Goal: Task Accomplishment & Management: Manage account settings

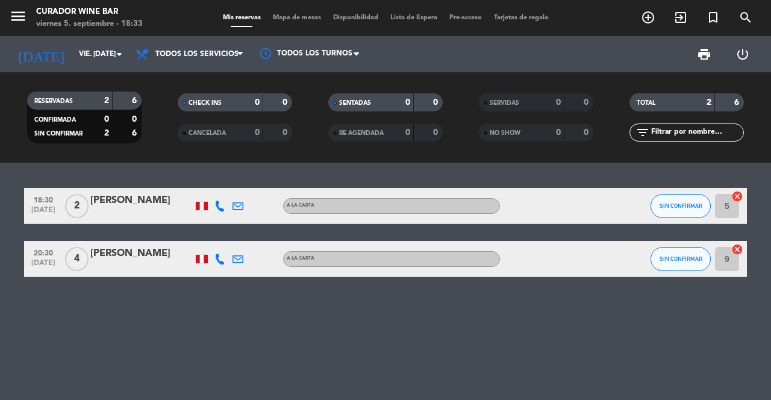
click at [737, 196] on icon "cancel" at bounding box center [737, 196] width 12 height 12
click at [737, 250] on icon "cancel" at bounding box center [737, 249] width 12 height 12
click at [726, 206] on icon "border_all" at bounding box center [728, 206] width 14 height 14
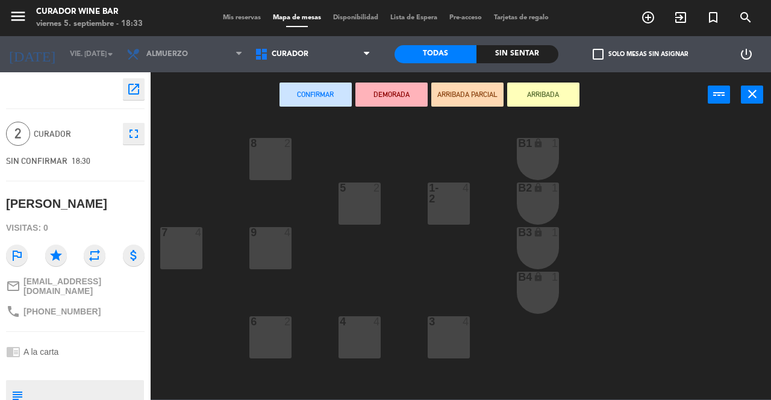
click at [270, 346] on div "6 2" at bounding box center [270, 337] width 42 height 42
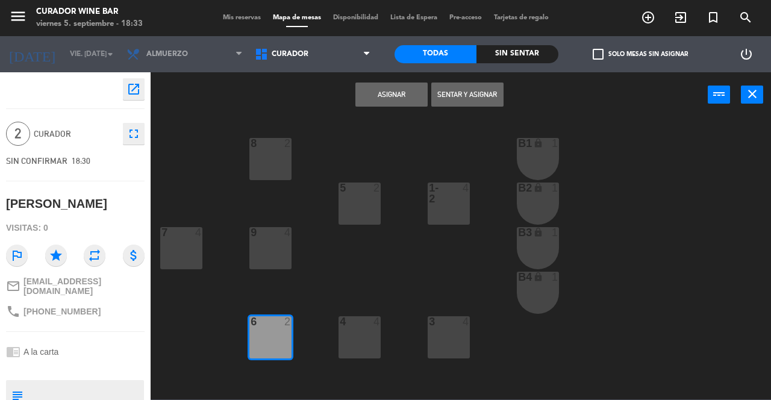
click at [394, 99] on button "Asignar" at bounding box center [391, 95] width 72 height 24
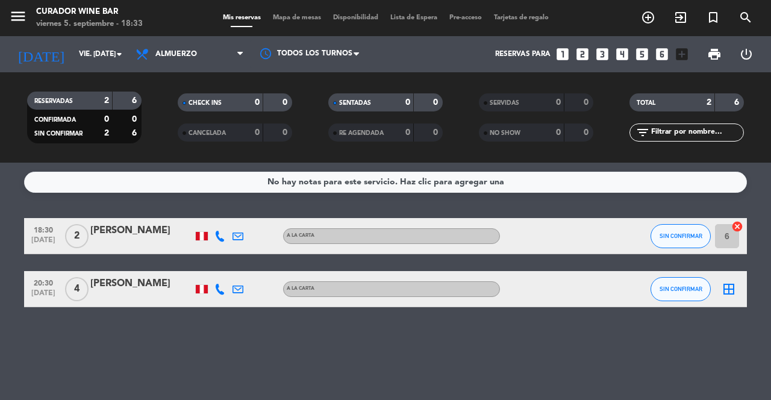
click at [730, 293] on icon "border_all" at bounding box center [728, 289] width 14 height 14
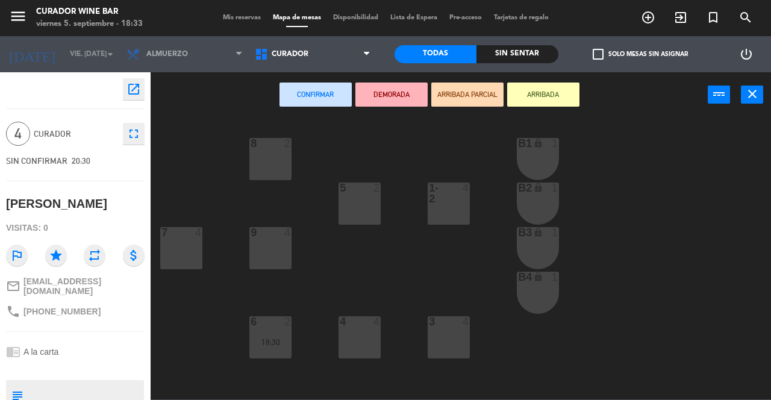
click at [187, 259] on div "7 4" at bounding box center [181, 248] width 42 height 42
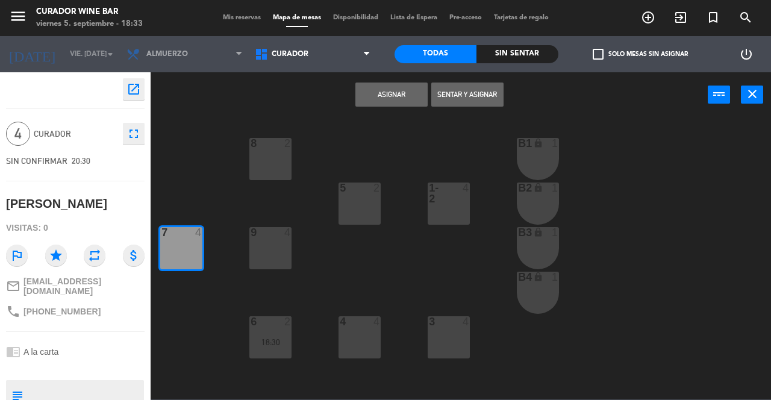
click at [395, 104] on button "Asignar" at bounding box center [391, 95] width 72 height 24
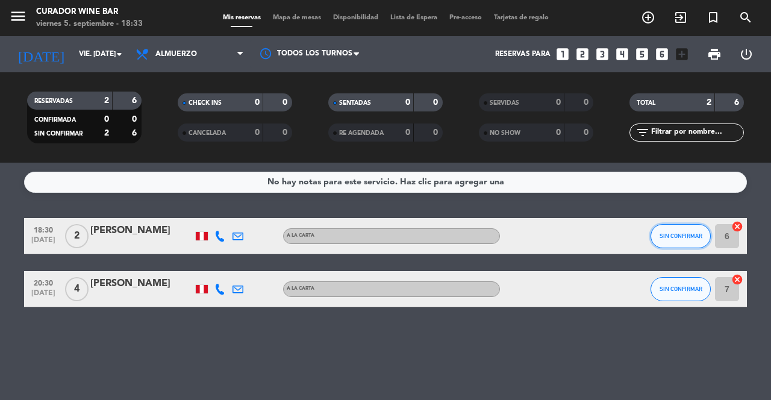
click at [676, 246] on button "SIN CONFIRMAR" at bounding box center [680, 236] width 60 height 24
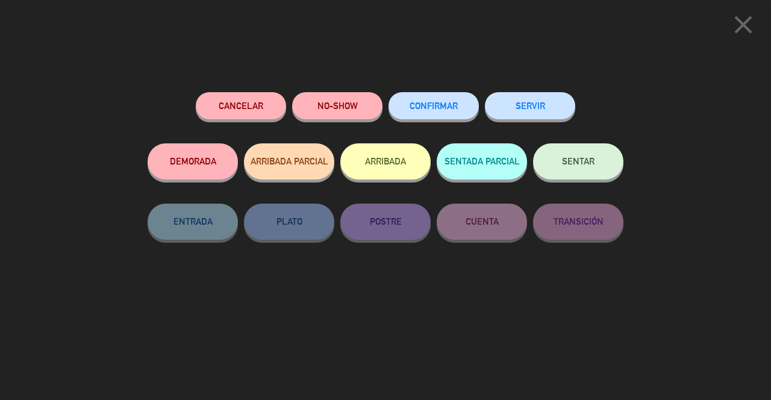
click at [575, 163] on span "SENTAR" at bounding box center [578, 161] width 33 height 10
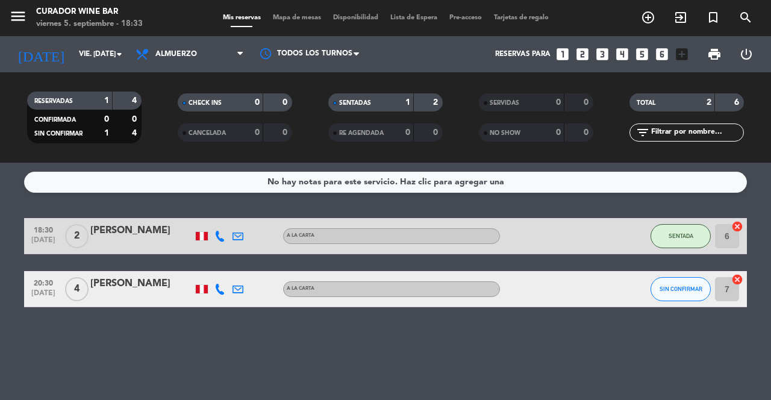
click at [642, 19] on icon "add_circle_outline" at bounding box center [648, 17] width 14 height 14
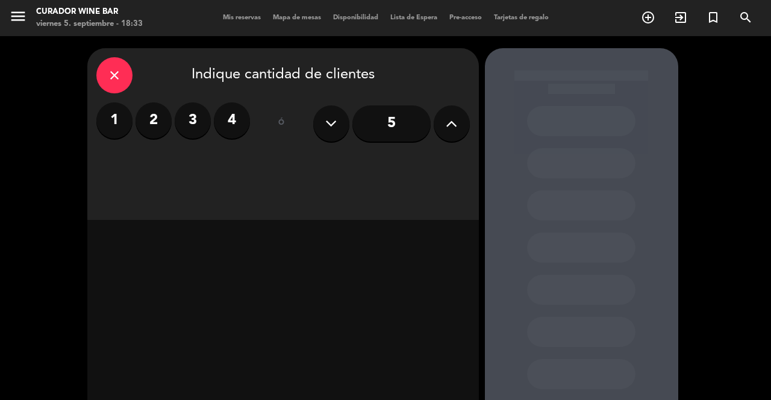
click at [444, 117] on button at bounding box center [452, 123] width 36 height 36
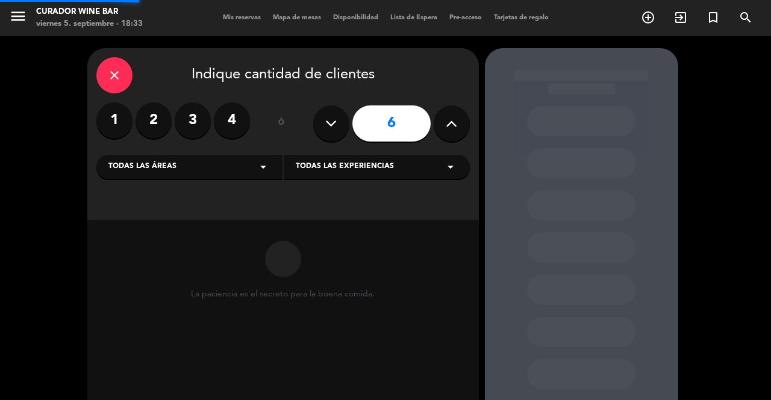
click at [450, 122] on icon at bounding box center [451, 123] width 11 height 18
click at [456, 122] on icon at bounding box center [451, 123] width 11 height 18
type input "8"
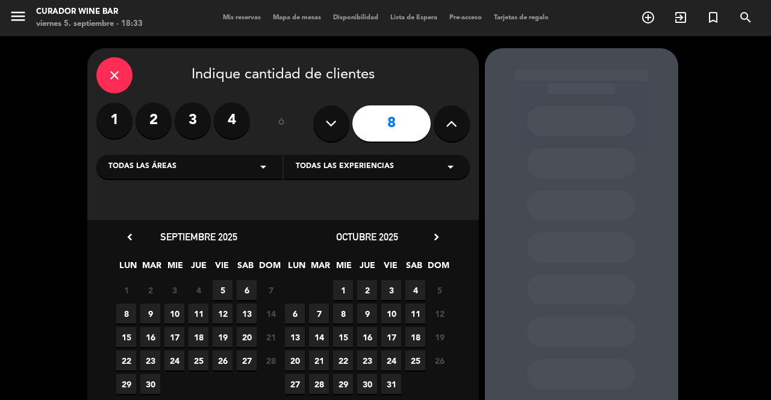
click at [222, 288] on span "5" at bounding box center [223, 290] width 20 height 20
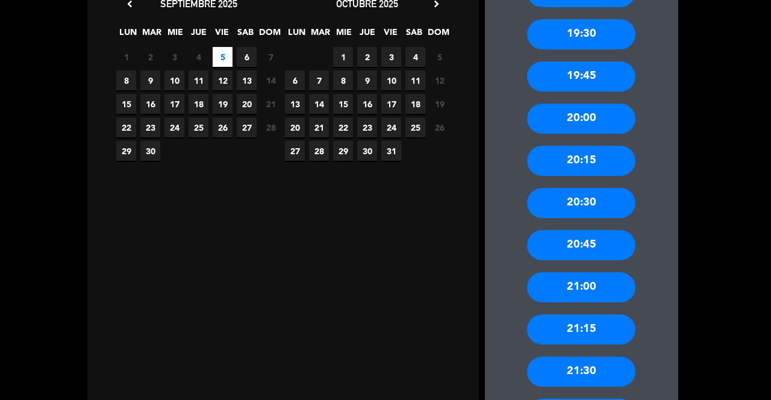
scroll to position [243, 0]
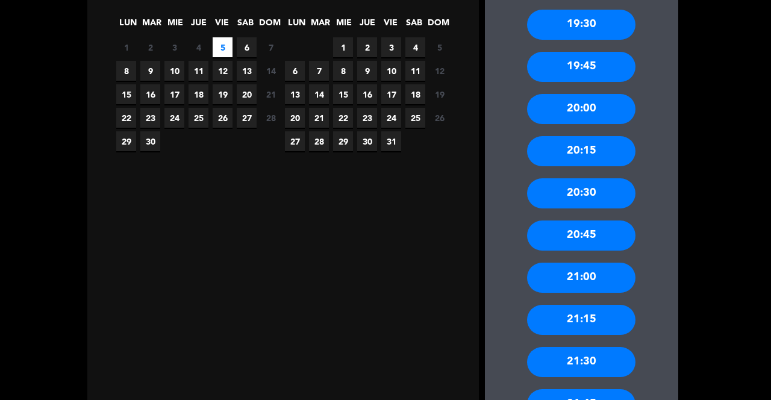
click at [603, 263] on div "21:00" at bounding box center [581, 278] width 108 height 30
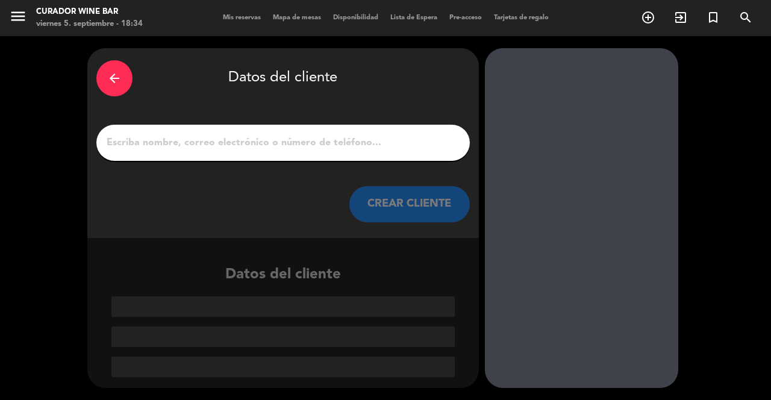
scroll to position [0, 0]
click at [313, 134] on input "1" at bounding box center [282, 142] width 355 height 17
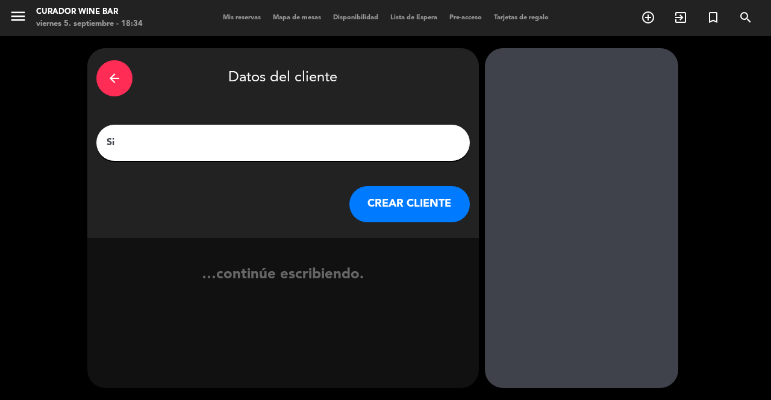
type input "S"
type input "[PERSON_NAME]"
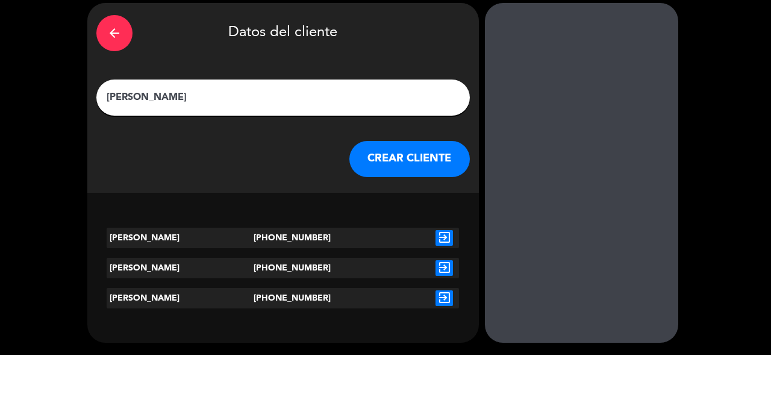
click at [417, 186] on button "CREAR CLIENTE" at bounding box center [409, 204] width 120 height 36
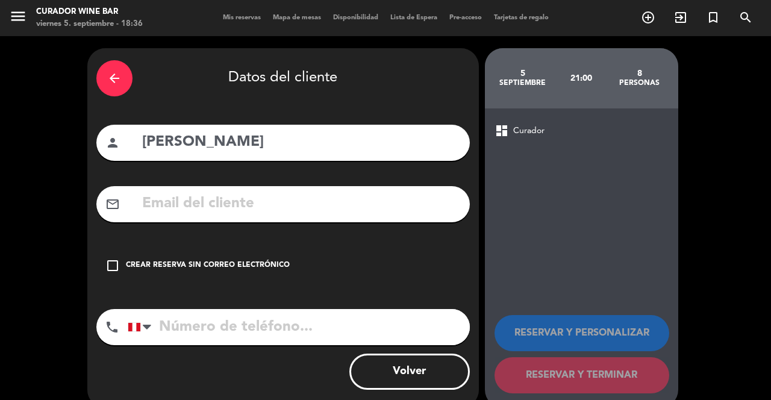
scroll to position [42, 0]
click at [113, 248] on div "check_box_outline_blank Crear reserva sin correo electrónico" at bounding box center [282, 266] width 373 height 36
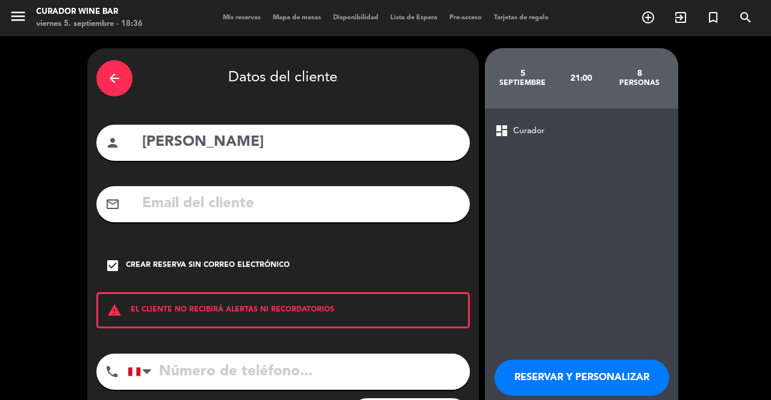
scroll to position [7, 0]
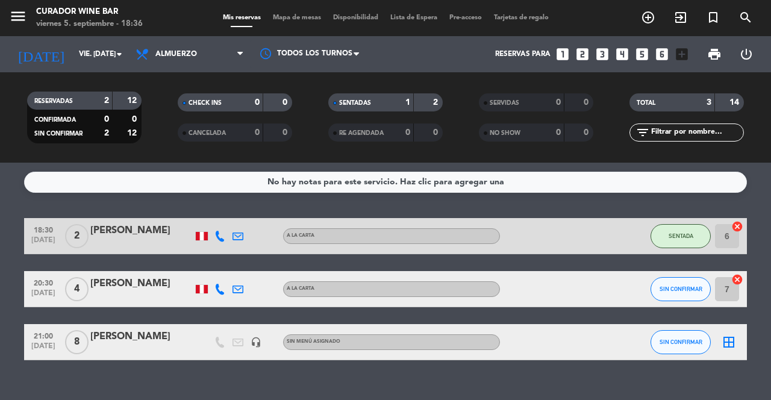
click at [728, 335] on icon "border_all" at bounding box center [728, 342] width 14 height 14
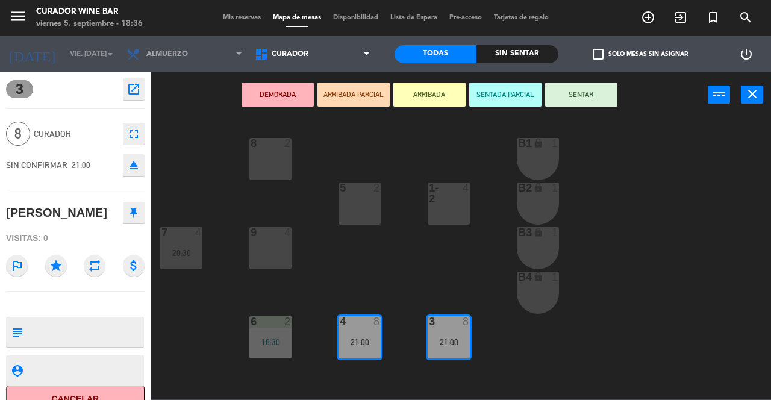
click at [444, 336] on div "3 8 21:00" at bounding box center [449, 337] width 42 height 42
click at [445, 335] on div "3 8 21:00" at bounding box center [449, 337] width 42 height 42
click at [453, 199] on div at bounding box center [449, 193] width 20 height 22
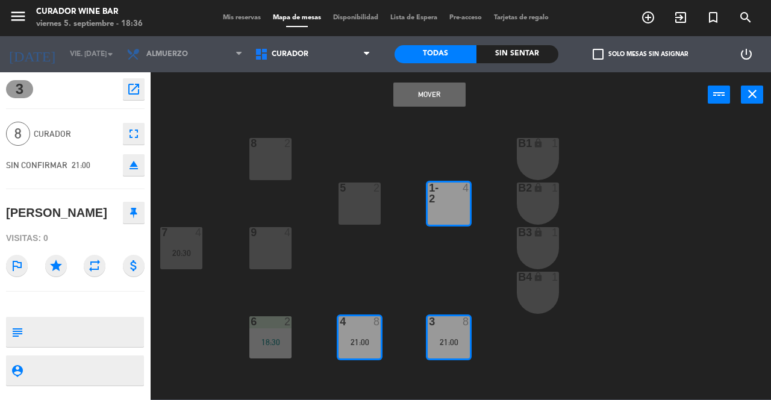
click at [746, 101] on icon "close" at bounding box center [752, 94] width 14 height 14
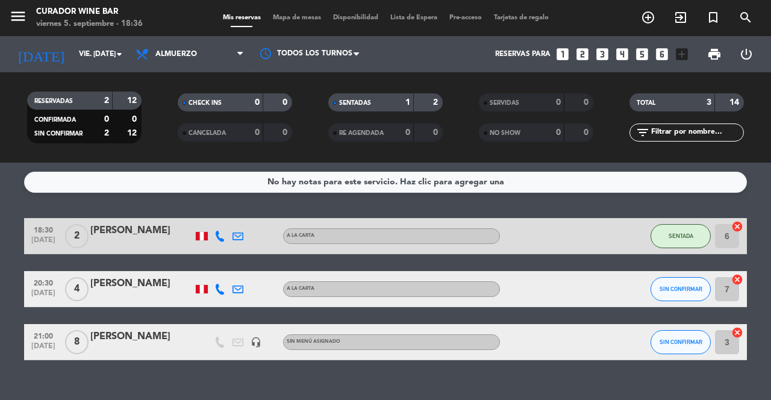
scroll to position [26, 0]
click at [152, 47] on icon at bounding box center [143, 54] width 17 height 14
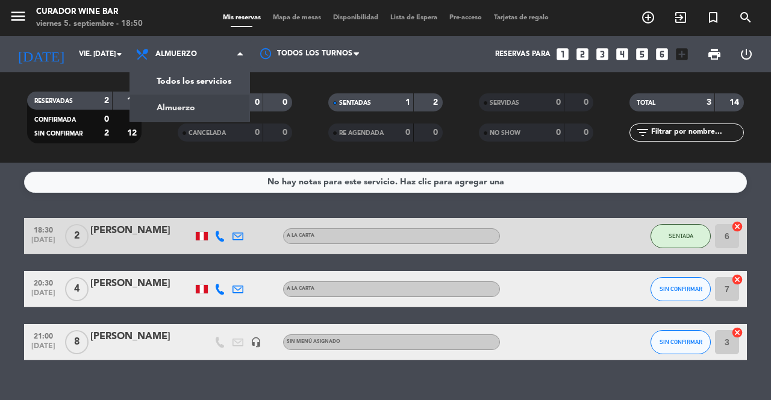
click at [162, 59] on div "menu Curador Wine Bar viernes 5. septiembre - 18:50 Mis reservas Mapa de mesas …" at bounding box center [385, 81] width 771 height 163
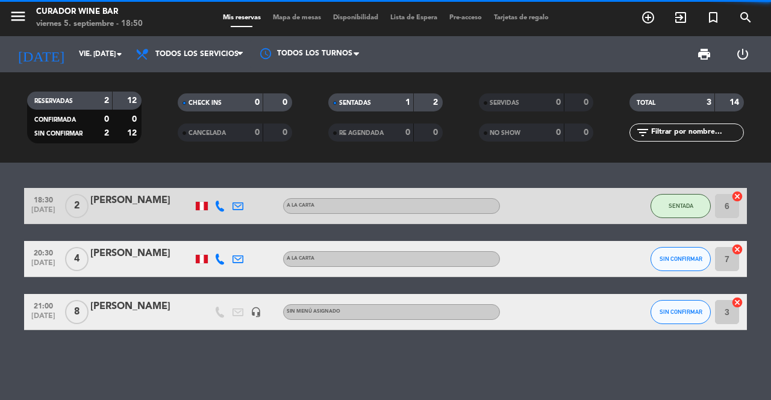
scroll to position [0, 0]
